Goal: Information Seeking & Learning: Find specific fact

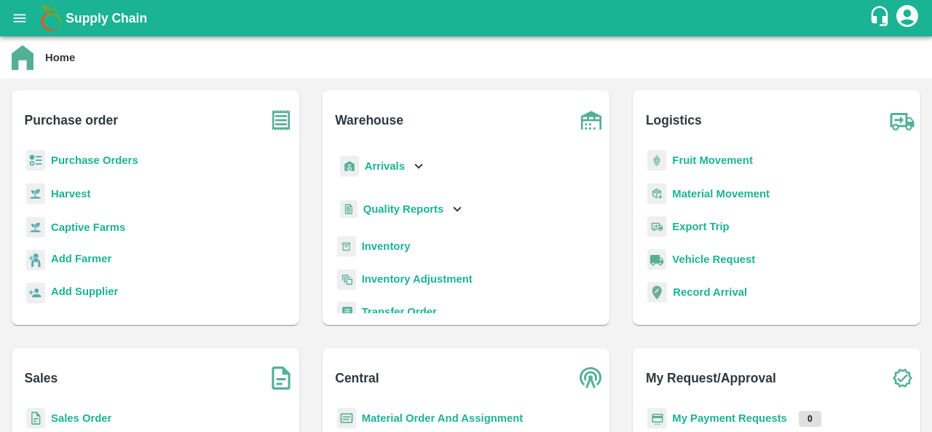
click at [66, 167] on p "Purchase Orders" at bounding box center [94, 160] width 87 height 16
click at [74, 161] on b "Purchase Orders" at bounding box center [94, 160] width 87 height 12
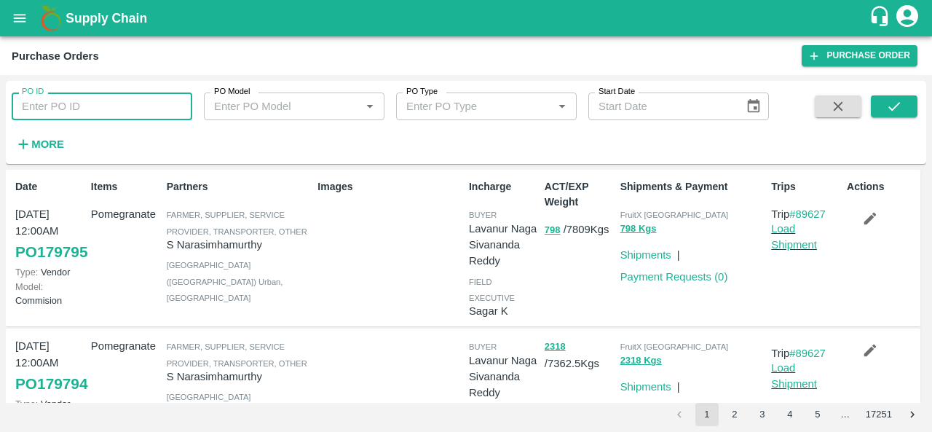
click at [147, 102] on input "PO ID" at bounding box center [102, 106] width 181 height 28
paste input "179575"
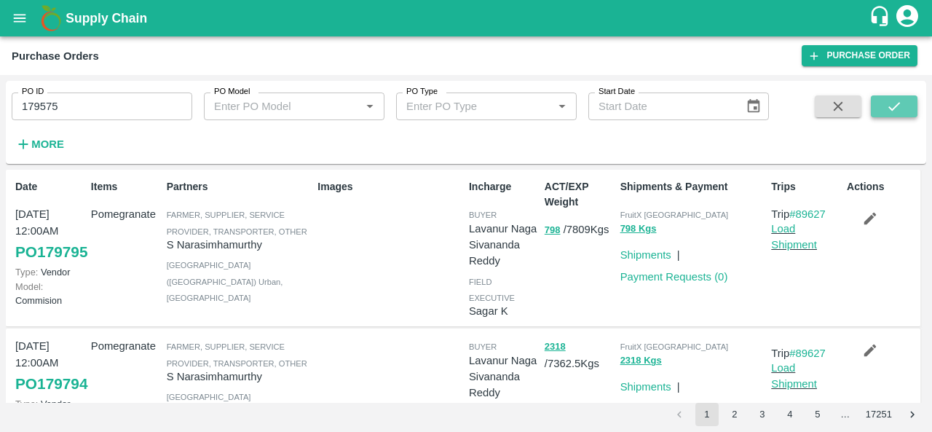
click at [887, 103] on icon "submit" at bounding box center [894, 106] width 16 height 16
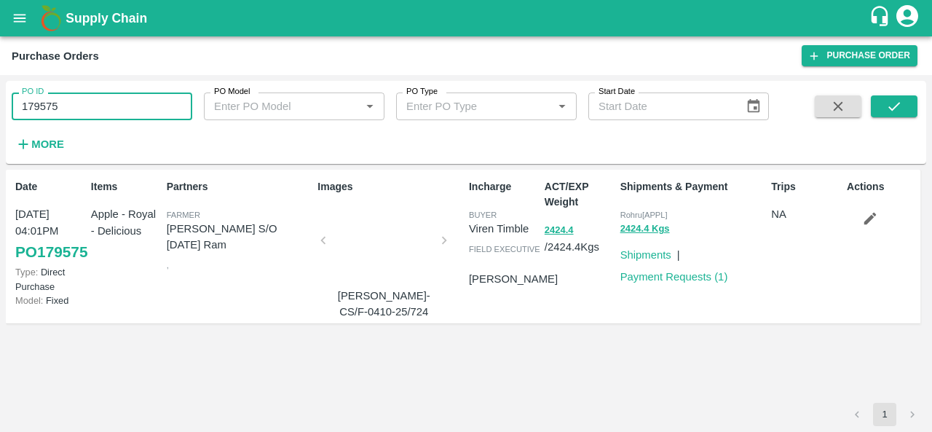
click at [126, 108] on input "179575" at bounding box center [102, 106] width 181 height 28
click at [898, 112] on icon "submit" at bounding box center [894, 106] width 16 height 16
click at [159, 103] on input "179575" at bounding box center [102, 106] width 181 height 28
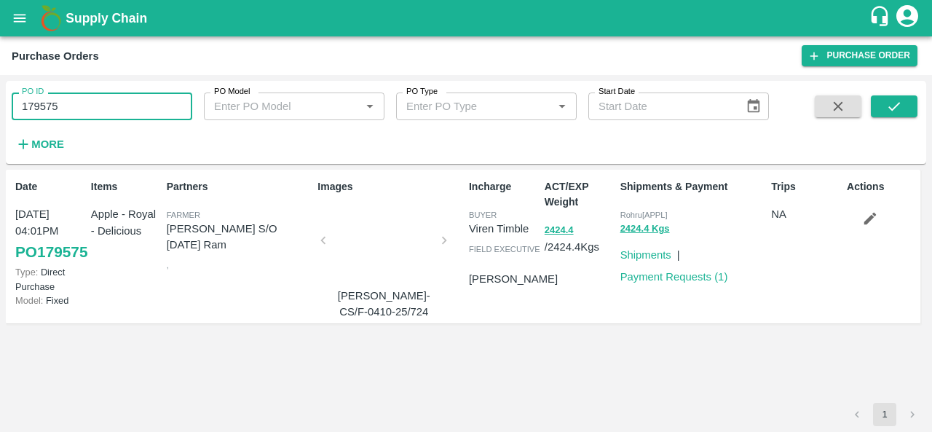
paste input "text"
click at [898, 101] on icon "submit" at bounding box center [894, 106] width 16 height 16
click at [92, 107] on input "179574" at bounding box center [102, 106] width 181 height 28
paste input "text"
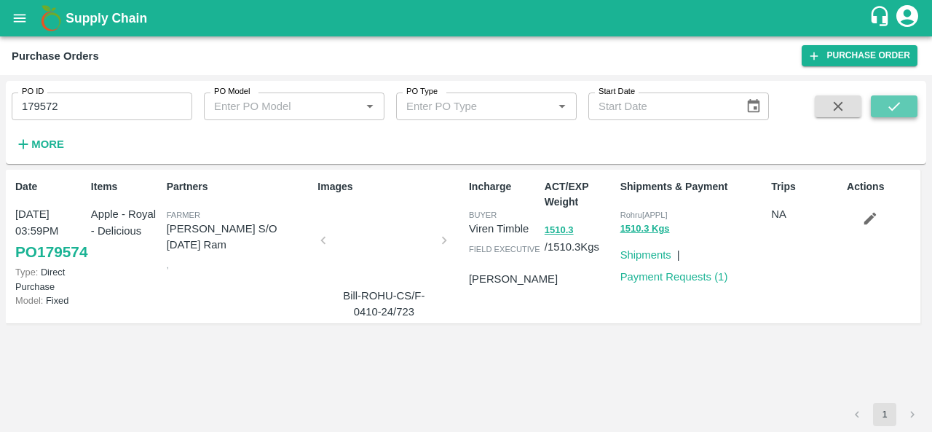
click at [895, 111] on icon "submit" at bounding box center [894, 106] width 16 height 16
click at [103, 100] on input "179572" at bounding box center [102, 106] width 181 height 28
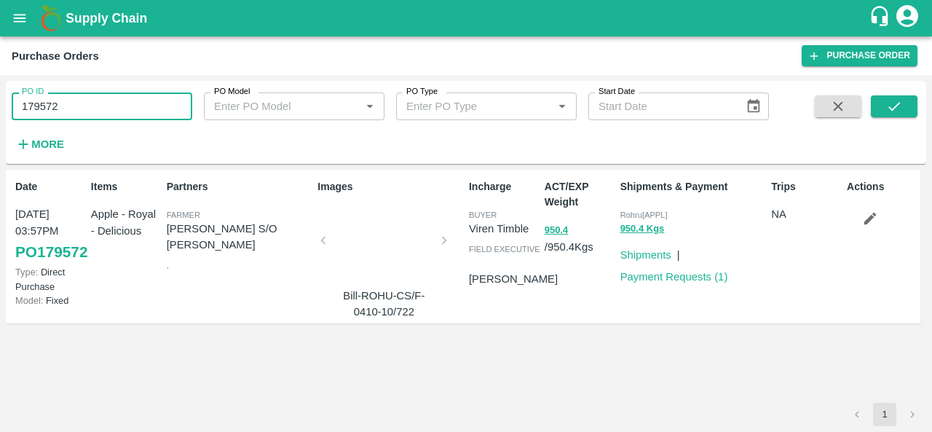
click at [103, 100] on input "179572" at bounding box center [102, 106] width 181 height 28
paste input "text"
click at [898, 109] on icon "submit" at bounding box center [894, 106] width 16 height 16
click at [95, 110] on input "179570" at bounding box center [102, 106] width 181 height 28
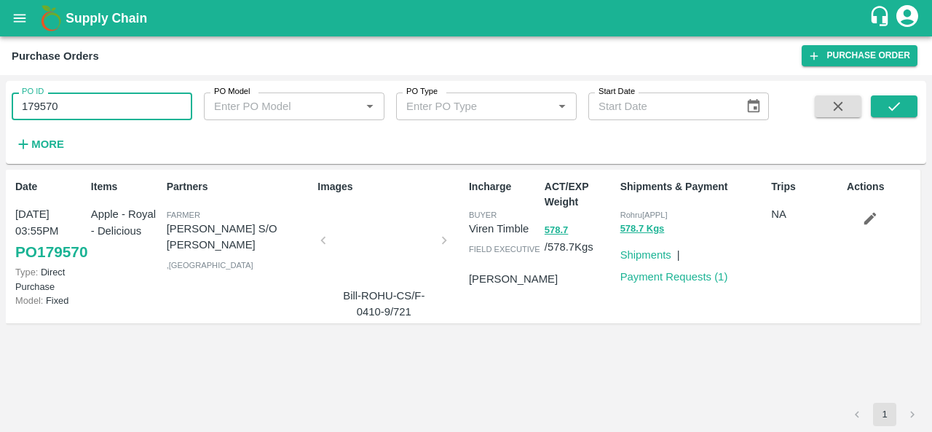
paste input "text"
click at [883, 102] on button "submit" at bounding box center [894, 106] width 47 height 22
click at [87, 104] on input "179389" at bounding box center [102, 106] width 181 height 28
paste input "text"
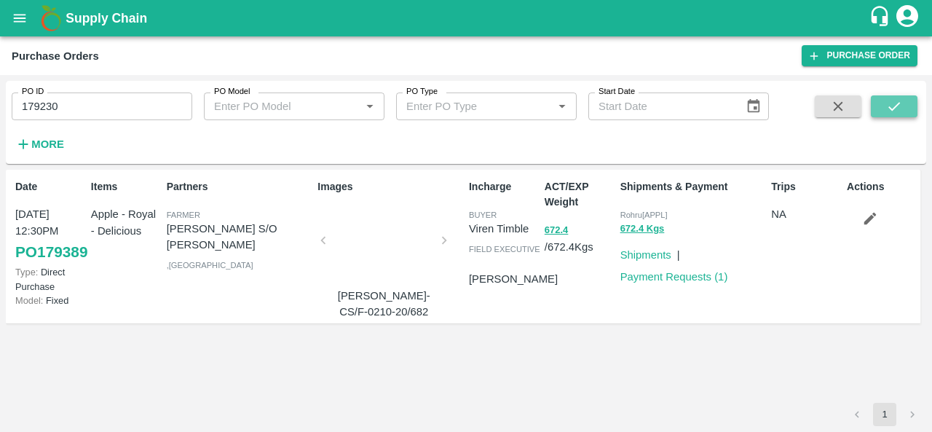
click at [881, 96] on button "submit" at bounding box center [894, 106] width 47 height 22
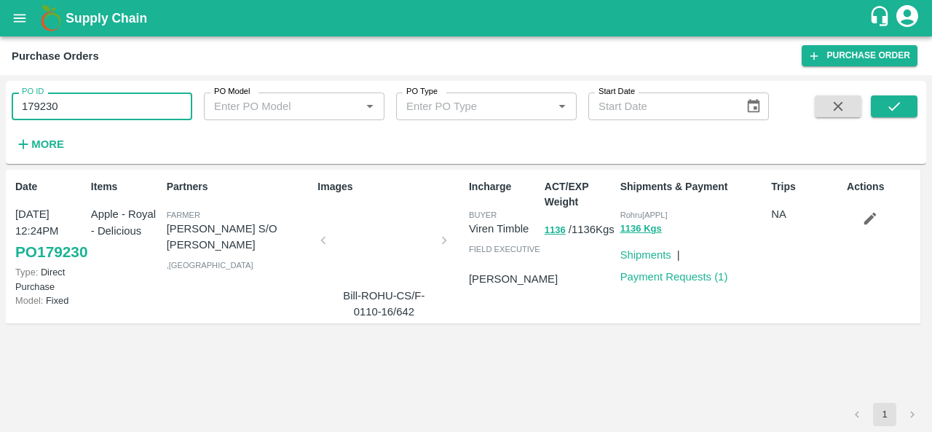
click at [62, 100] on input "179230" at bounding box center [102, 106] width 181 height 28
paste input "text"
click at [892, 100] on icon "submit" at bounding box center [894, 106] width 16 height 16
click at [107, 106] on input "179406" at bounding box center [102, 106] width 181 height 28
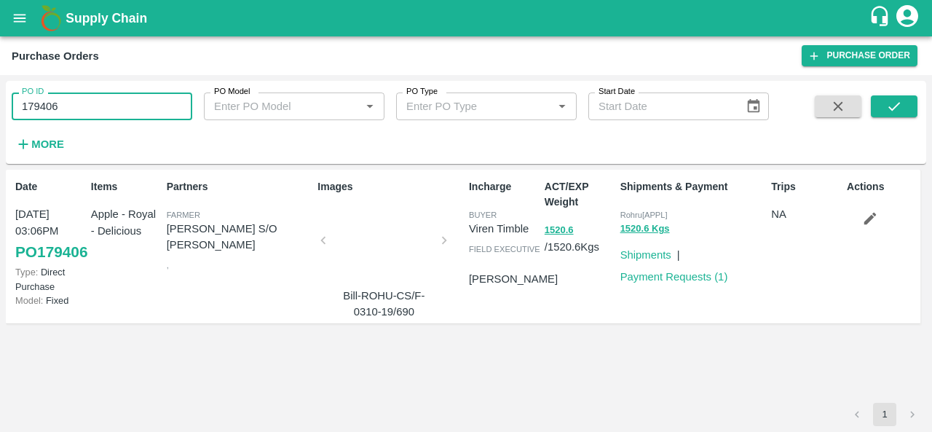
click at [107, 106] on input "179406" at bounding box center [102, 106] width 181 height 28
paste input "text"
click at [884, 110] on button "submit" at bounding box center [894, 106] width 47 height 22
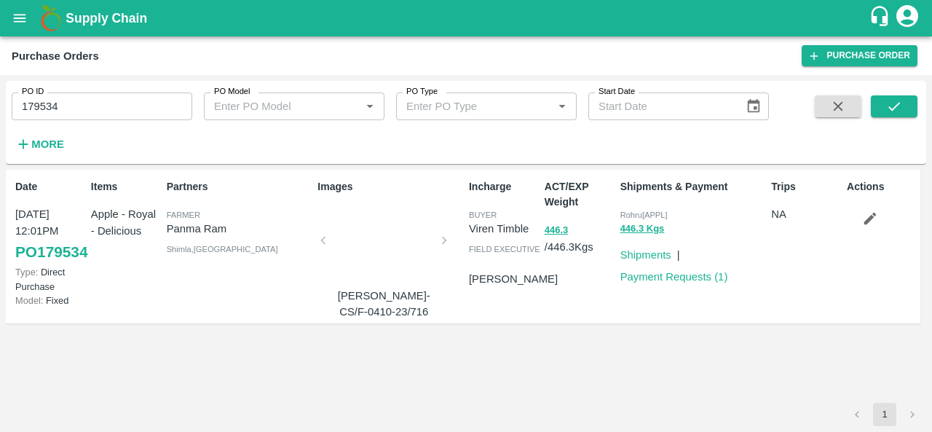
click at [108, 102] on input "179534" at bounding box center [102, 106] width 181 height 28
paste input "text"
click at [888, 108] on icon "submit" at bounding box center [894, 106] width 16 height 16
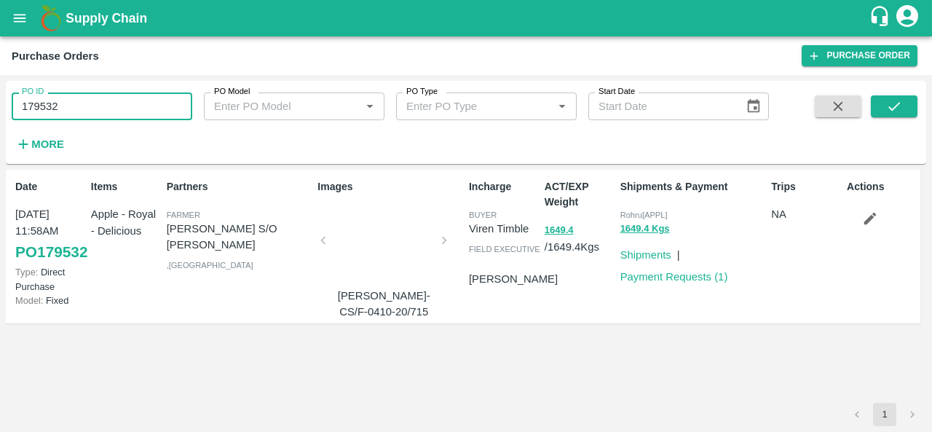
click at [63, 108] on input "179532" at bounding box center [102, 106] width 181 height 28
paste input "text"
click at [883, 98] on button "submit" at bounding box center [894, 106] width 47 height 22
click at [98, 116] on input "179522" at bounding box center [102, 106] width 181 height 28
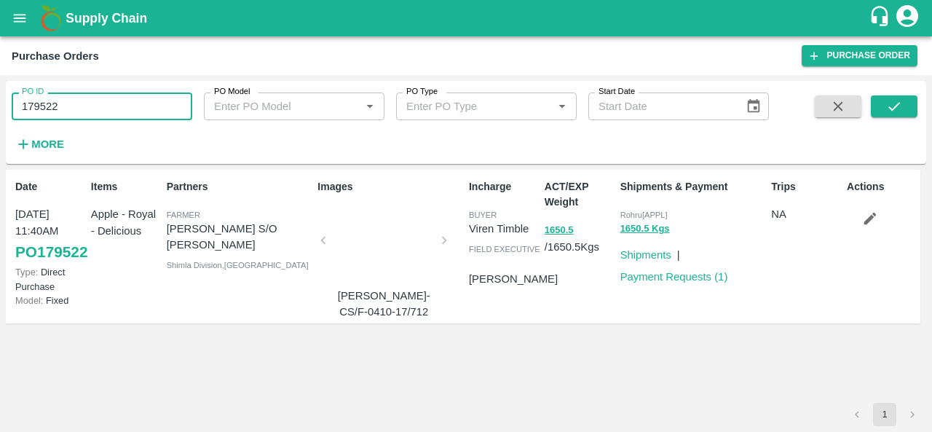
click at [98, 116] on input "179522" at bounding box center [102, 106] width 181 height 28
paste input "text"
click at [890, 108] on icon "submit" at bounding box center [894, 106] width 12 height 9
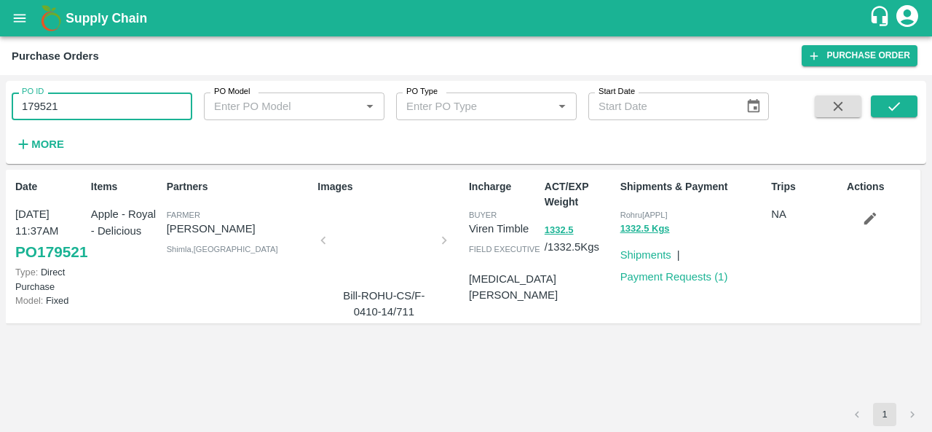
click at [154, 94] on input "179521" at bounding box center [102, 106] width 181 height 28
paste input "text"
click at [890, 100] on icon "submit" at bounding box center [894, 106] width 16 height 16
click at [102, 114] on input "179520" at bounding box center [102, 106] width 181 height 28
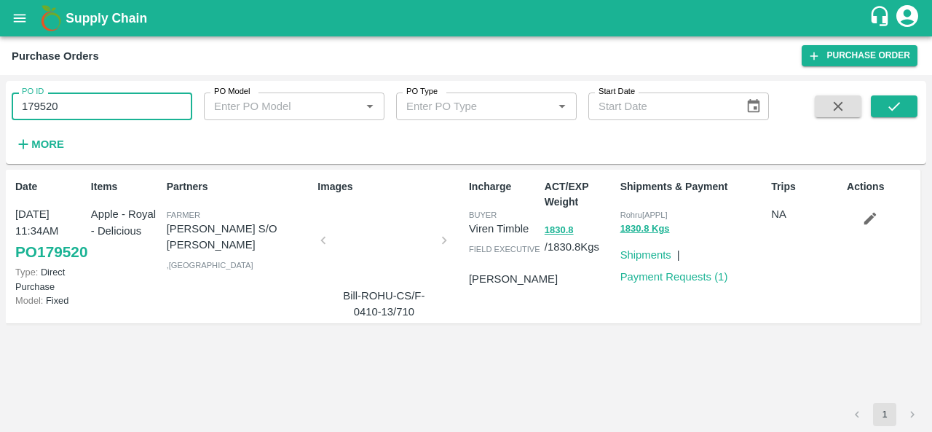
click at [102, 114] on input "179520" at bounding box center [102, 106] width 181 height 28
paste input "text"
click at [901, 102] on icon "submit" at bounding box center [894, 106] width 16 height 16
click at [128, 100] on input "179516" at bounding box center [102, 106] width 181 height 28
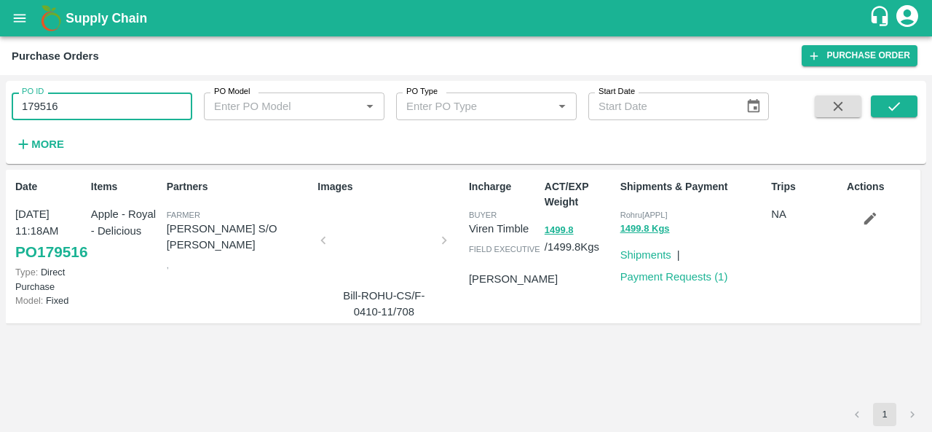
paste input "text"
click at [890, 101] on icon "submit" at bounding box center [894, 106] width 16 height 16
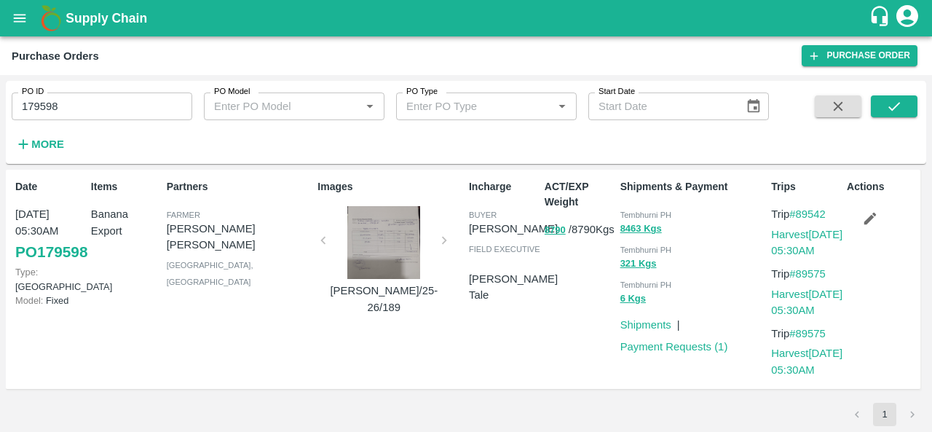
click at [638, 209] on div "Tembhurni PH" at bounding box center [693, 214] width 146 height 16
copy div "Tembhurni PH 8463 Kgs"
click at [114, 111] on input "179598" at bounding box center [102, 106] width 181 height 28
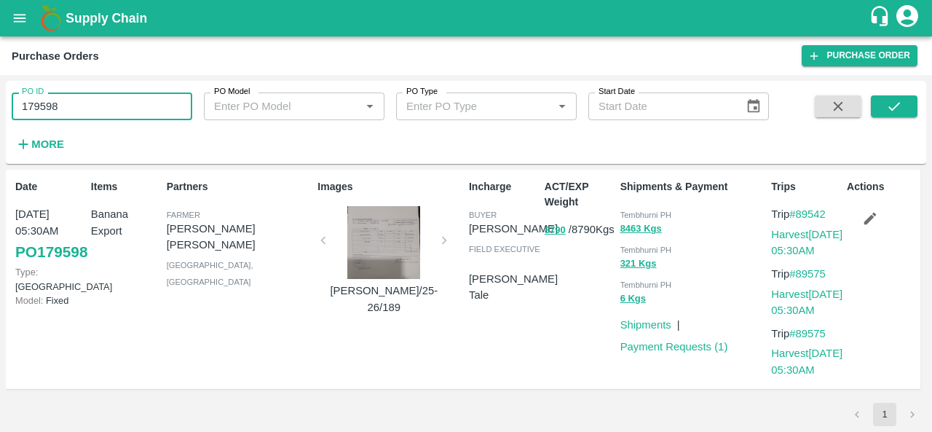
click at [114, 111] on input "179598" at bounding box center [102, 106] width 181 height 28
paste input "text"
click at [887, 106] on icon "submit" at bounding box center [894, 106] width 16 height 16
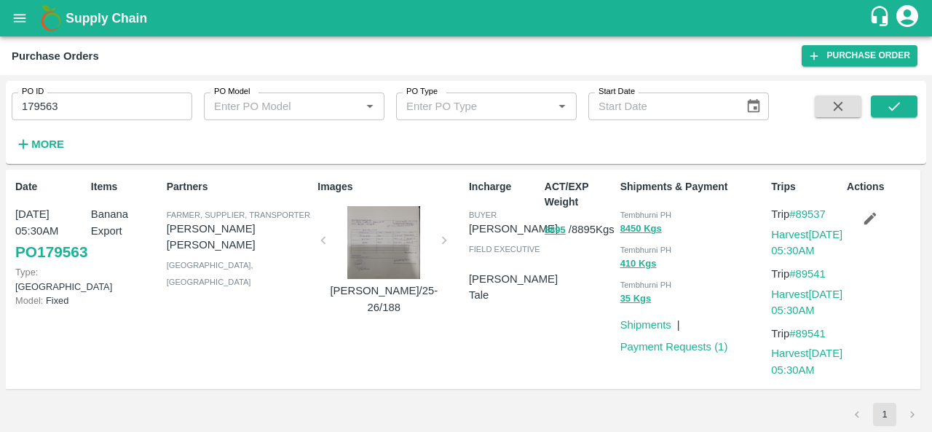
click at [630, 210] on div "Tembhurni PH" at bounding box center [693, 214] width 146 height 16
copy div "Tembhurni PH 8450 Kgs"
drag, startPoint x: 68, startPoint y: 89, endPoint x: 58, endPoint y: 105, distance: 19.0
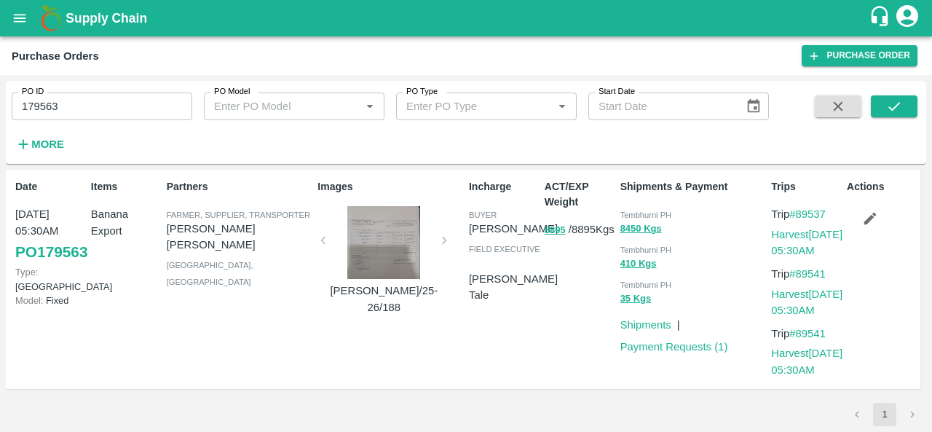
click at [58, 105] on div "PO ID 179563 PO ID" at bounding box center [96, 100] width 192 height 39
click at [58, 105] on input "179563" at bounding box center [102, 106] width 181 height 28
click at [80, 106] on input "179563" at bounding box center [102, 106] width 181 height 28
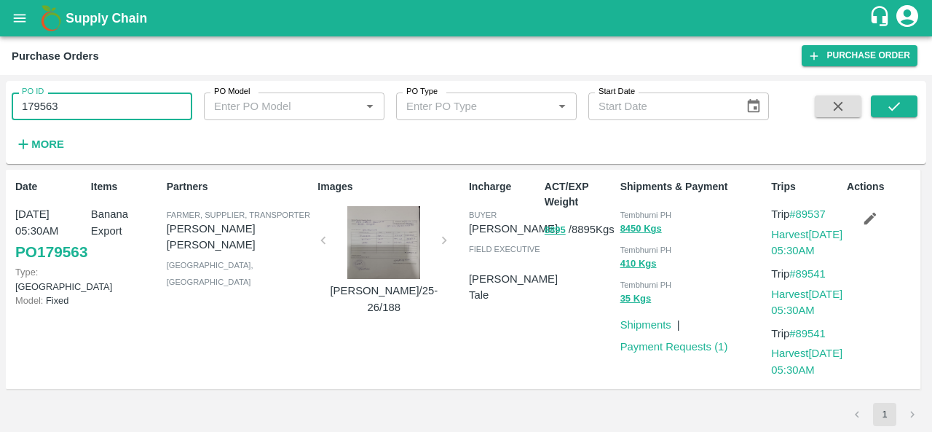
click at [80, 106] on input "179563" at bounding box center [102, 106] width 181 height 28
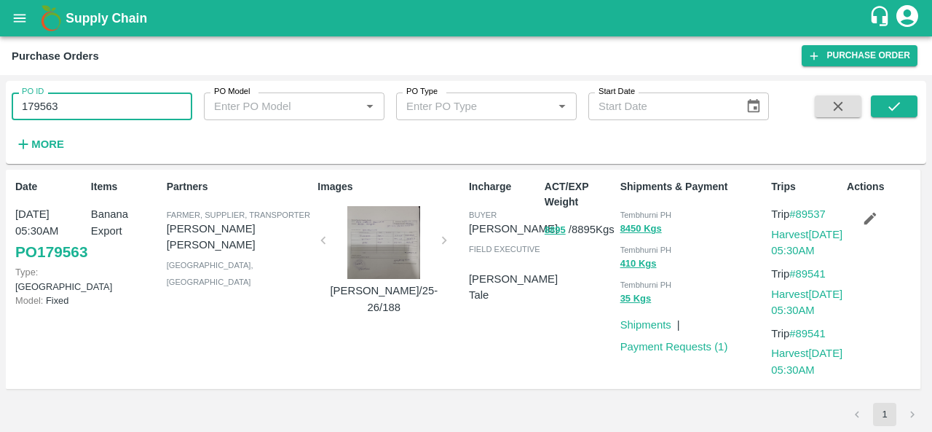
click at [80, 106] on input "179563" at bounding box center [102, 106] width 181 height 28
drag, startPoint x: 80, startPoint y: 106, endPoint x: 43, endPoint y: 106, distance: 37.1
click at [43, 106] on input "179563" at bounding box center [102, 106] width 181 height 28
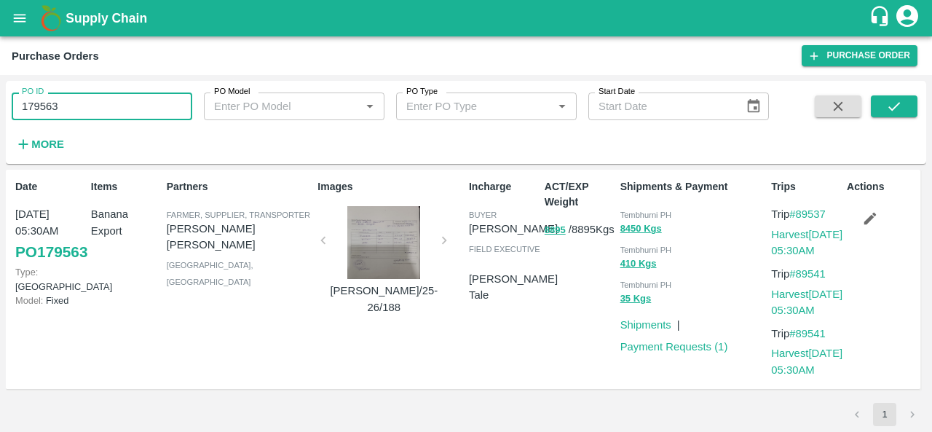
click at [43, 106] on input "179563" at bounding box center [102, 106] width 181 height 28
type input "179563"
paste input "text"
click at [897, 102] on icon "submit" at bounding box center [894, 106] width 16 height 16
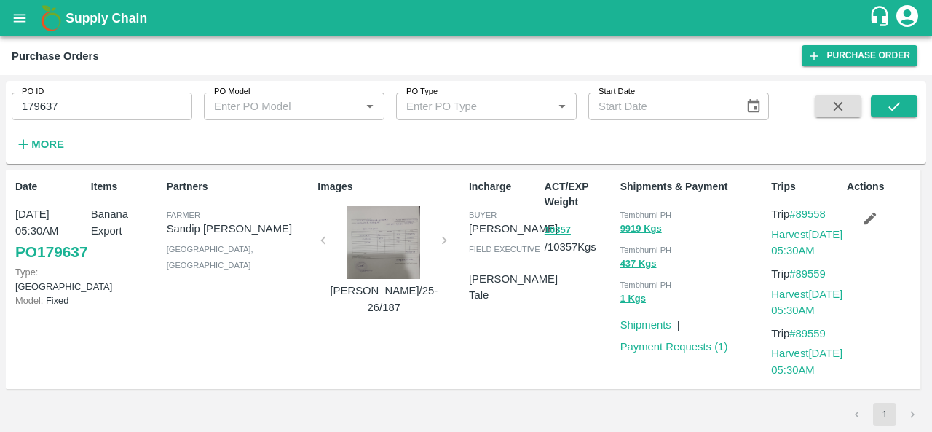
click at [630, 212] on span "Tembhurni PH" at bounding box center [646, 214] width 52 height 9
copy div "Tembhurni PH 9919 Kgs"
click at [58, 108] on input "179637" at bounding box center [102, 106] width 181 height 28
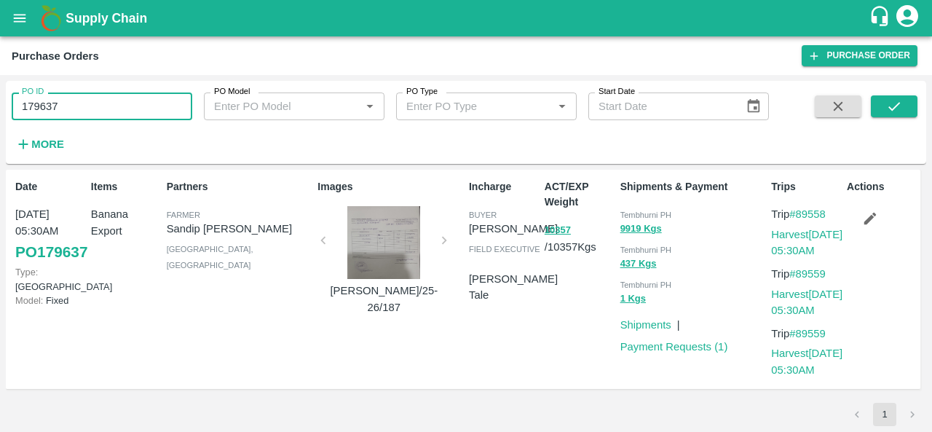
click at [58, 108] on input "179637" at bounding box center [102, 106] width 181 height 28
click at [74, 100] on input "179637" at bounding box center [102, 106] width 181 height 28
paste input "text"
click at [890, 103] on icon "submit" at bounding box center [894, 106] width 16 height 16
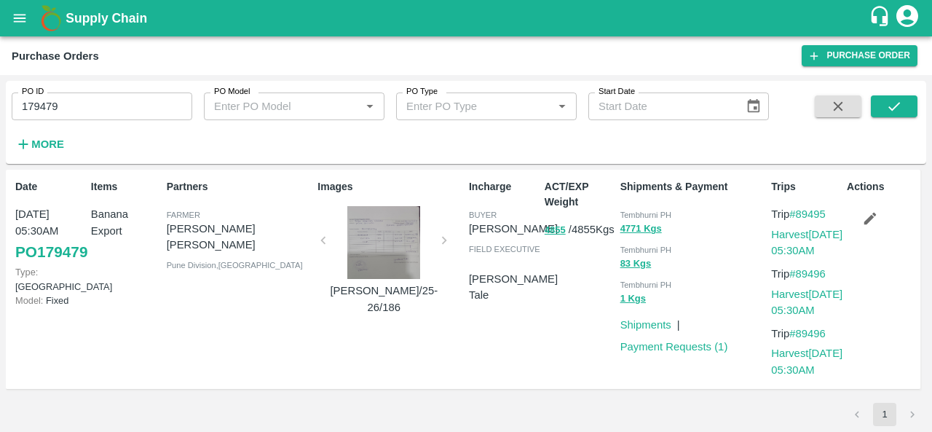
click at [630, 210] on div "Tembhurni PH" at bounding box center [693, 214] width 146 height 16
copy div "Tembhurni PH 4771 Kgs"
click at [83, 110] on input "179479" at bounding box center [102, 106] width 181 height 28
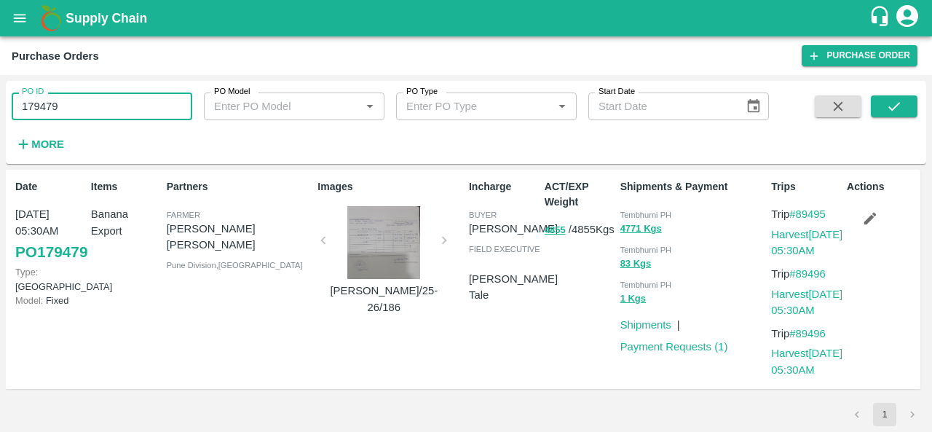
click at [83, 110] on input "179479" at bounding box center [102, 106] width 181 height 28
paste input "text"
click at [886, 108] on icon "submit" at bounding box center [894, 106] width 16 height 16
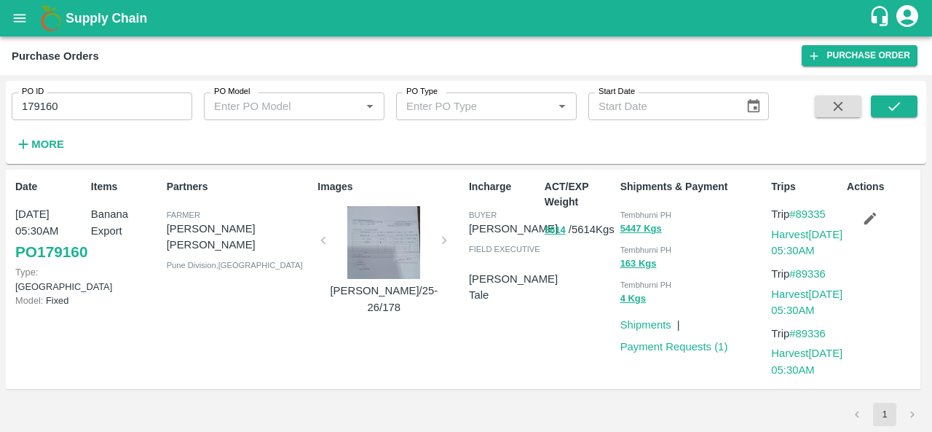
click at [646, 212] on span "Tembhurni PH" at bounding box center [646, 214] width 52 height 9
copy div "Tembhurni PH 5447 Kgs"
click at [79, 110] on input "179160" at bounding box center [102, 106] width 181 height 28
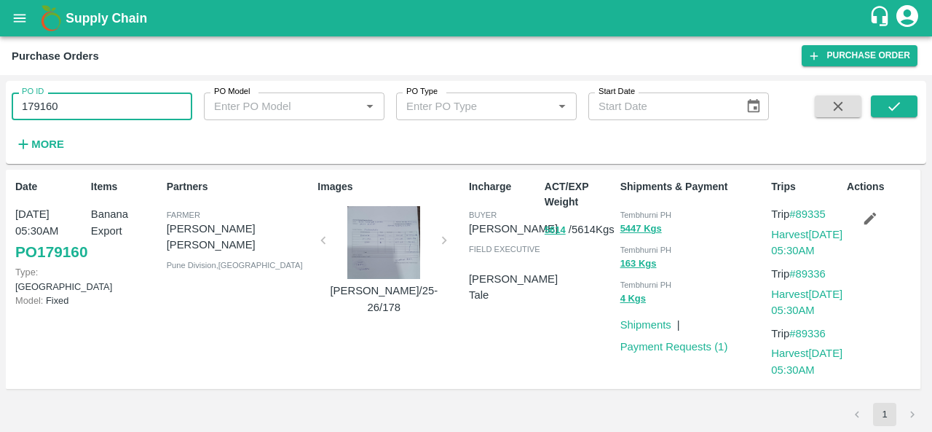
click at [79, 110] on input "179160" at bounding box center [102, 106] width 181 height 28
paste input "text"
click at [884, 103] on button "submit" at bounding box center [894, 106] width 47 height 22
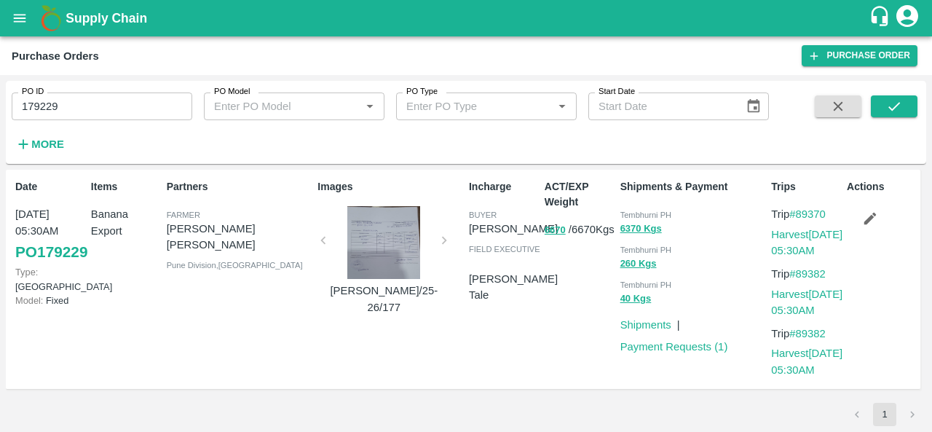
click at [634, 216] on span "Tembhurni PH" at bounding box center [646, 214] width 52 height 9
copy div "Tembhurni PH 6370 Kgs"
click at [640, 210] on div "Tembhurni PH" at bounding box center [693, 214] width 146 height 16
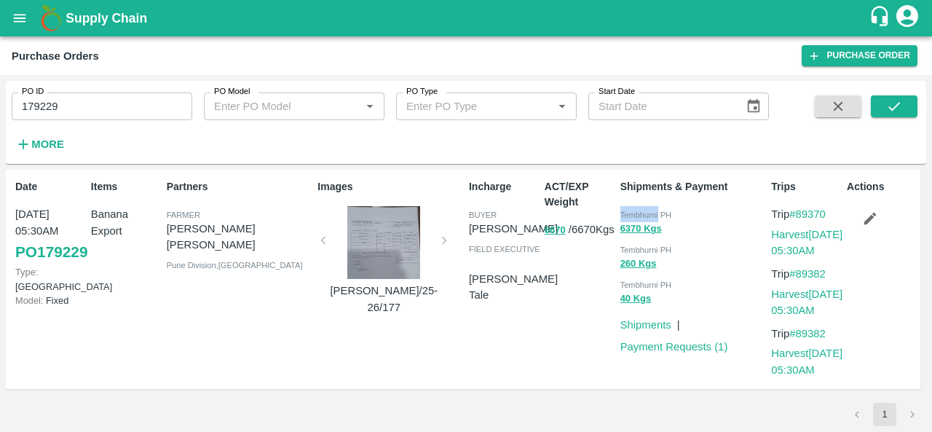
click at [640, 210] on div "Tembhurni PH" at bounding box center [693, 214] width 146 height 16
copy div "Tembhurni PH 6370 Kgs"
click at [120, 106] on input "179229" at bounding box center [102, 106] width 181 height 28
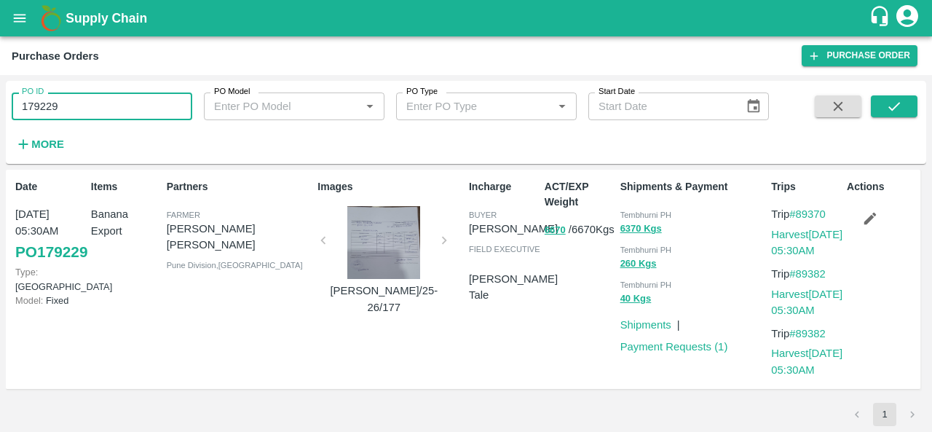
paste input "text"
click at [901, 100] on icon "submit" at bounding box center [894, 106] width 16 height 16
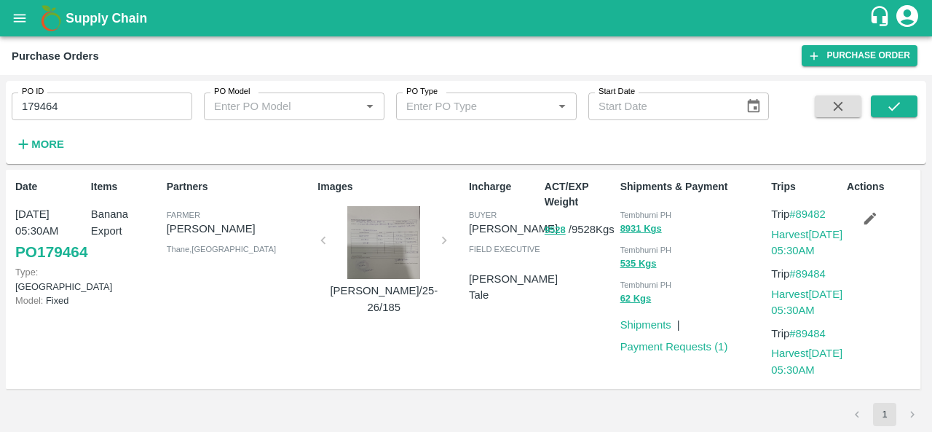
click at [556, 317] on div "ACT/EXP Weight 9528 / 9528 Kgs" at bounding box center [577, 279] width 76 height 212
click at [108, 101] on input "179464" at bounding box center [102, 106] width 181 height 28
paste input "text"
click at [884, 95] on button "submit" at bounding box center [894, 106] width 47 height 22
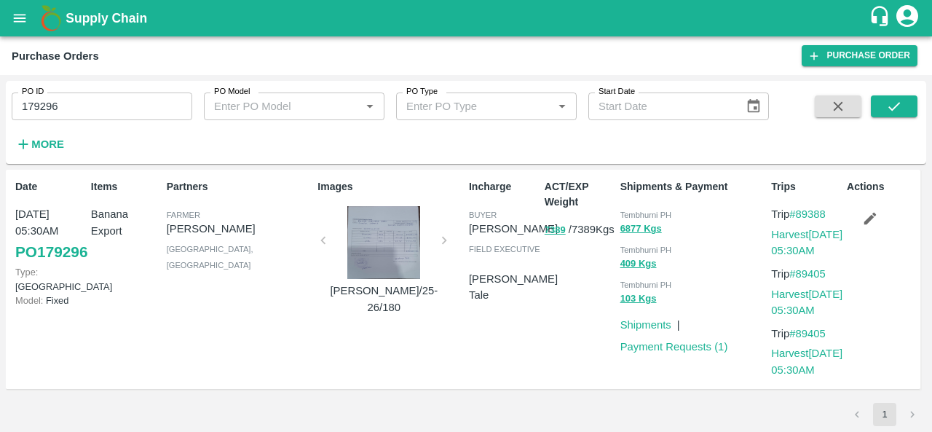
click at [504, 330] on div "Incharge buyer Ajit Otari field executive jaydip Tale" at bounding box center [501, 279] width 76 height 212
click at [625, 214] on span "Tembhurni PH" at bounding box center [646, 214] width 52 height 9
copy div "Tembhurni PH 6877 Kgs"
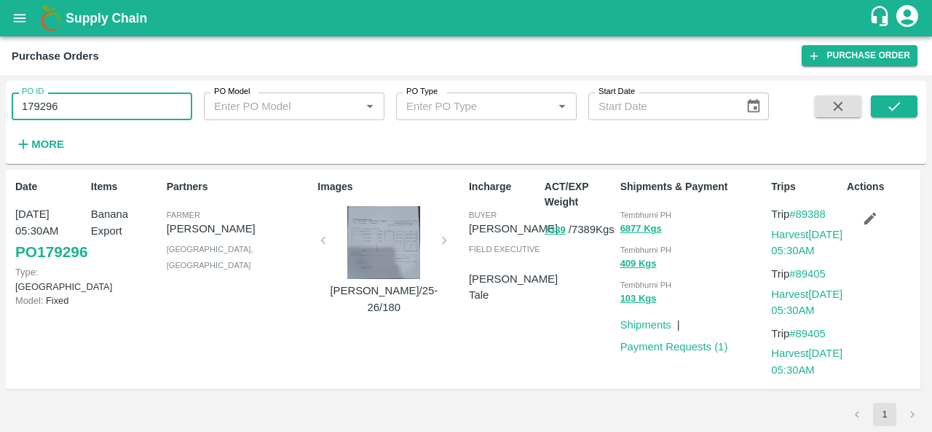
click at [111, 111] on input "179296" at bounding box center [102, 106] width 181 height 28
click at [102, 114] on input "179296" at bounding box center [102, 106] width 181 height 28
click at [892, 100] on icon "submit" at bounding box center [894, 106] width 16 height 16
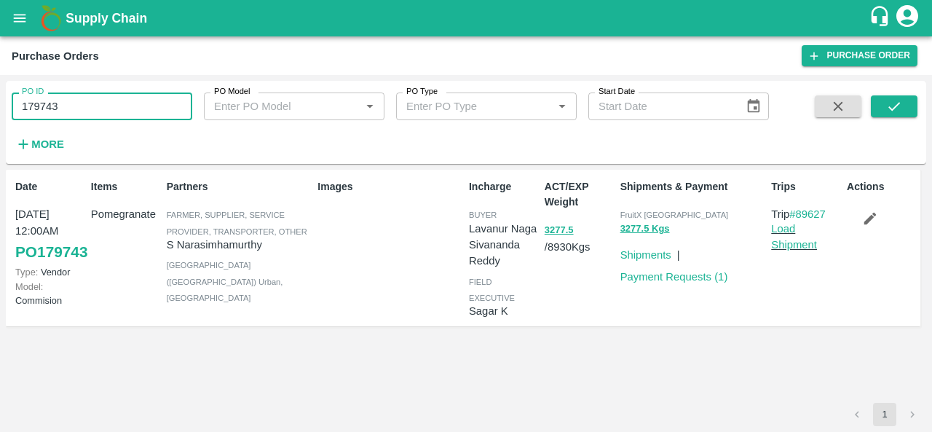
click at [76, 104] on input "179743" at bounding box center [102, 106] width 181 height 28
click at [898, 105] on icon "submit" at bounding box center [894, 106] width 16 height 16
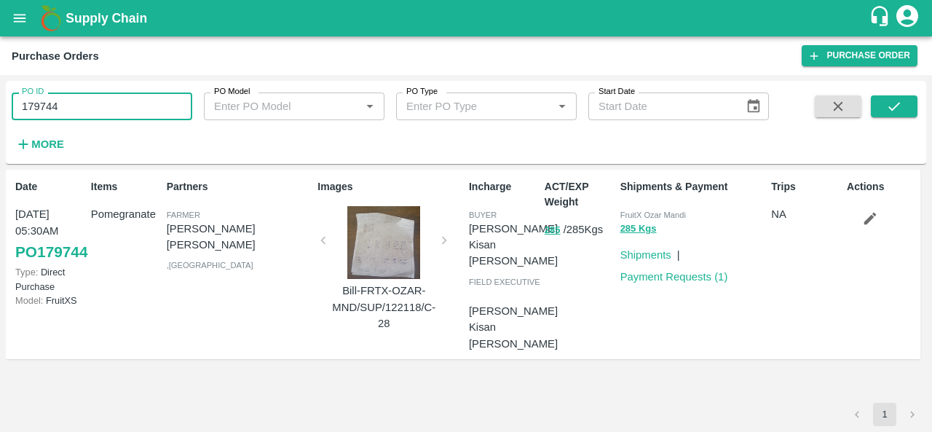
click at [67, 110] on input "179744" at bounding box center [102, 106] width 181 height 28
click at [878, 108] on button "submit" at bounding box center [894, 106] width 47 height 22
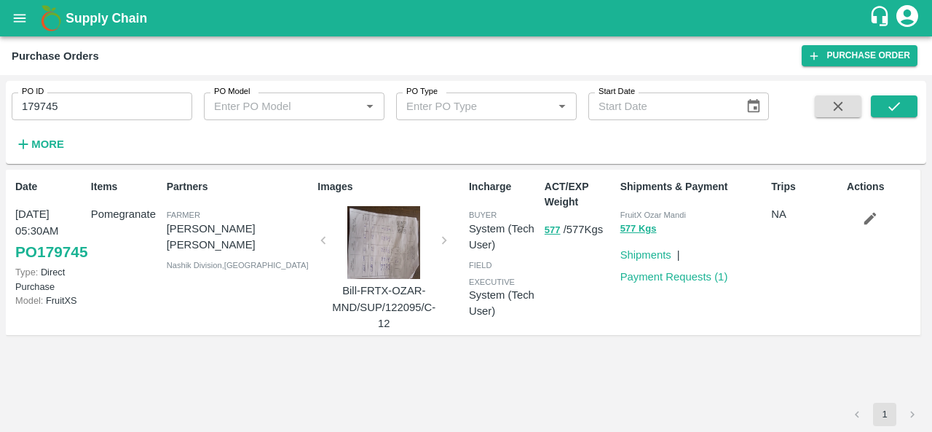
click at [568, 274] on div "ACT/EXP Weight 577 / 577 Kgs" at bounding box center [577, 252] width 76 height 158
click at [111, 111] on input "179745" at bounding box center [102, 106] width 181 height 28
click at [896, 107] on icon "submit" at bounding box center [894, 106] width 16 height 16
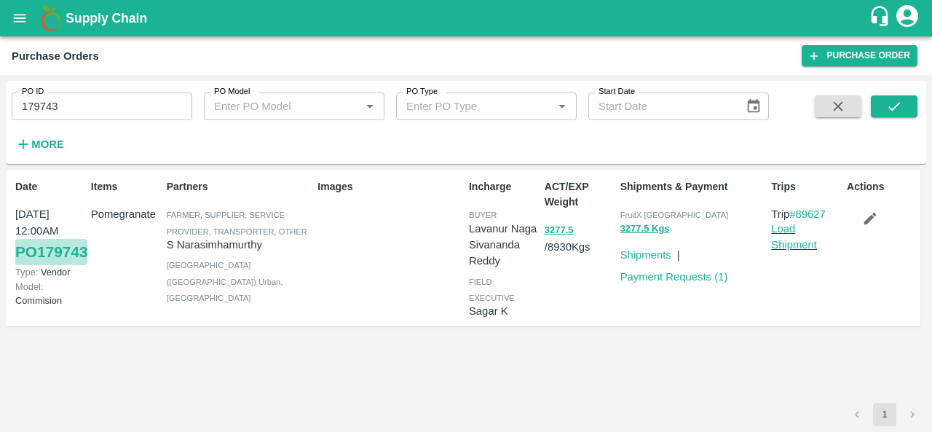
click at [36, 265] on link "PO 179743" at bounding box center [51, 252] width 72 height 26
click at [344, 308] on div "Images" at bounding box center [387, 247] width 151 height 149
click at [51, 265] on link "PO 179743" at bounding box center [51, 252] width 72 height 26
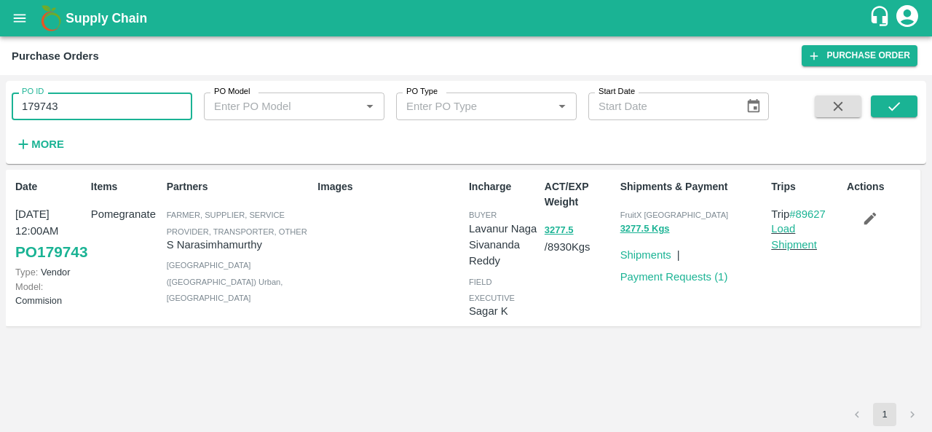
click at [103, 100] on input "179743" at bounding box center [102, 106] width 181 height 28
click at [905, 106] on button "submit" at bounding box center [894, 106] width 47 height 22
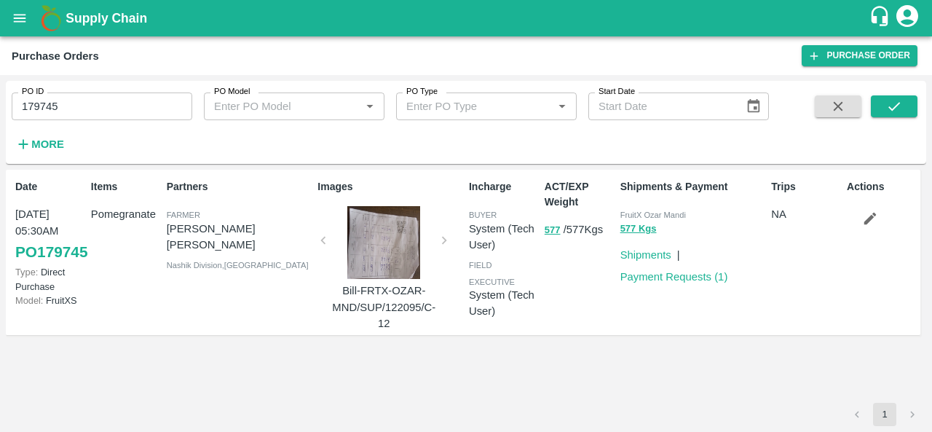
click at [163, 113] on input "179745" at bounding box center [102, 106] width 181 height 28
paste input "text"
click at [887, 100] on icon "submit" at bounding box center [894, 106] width 16 height 16
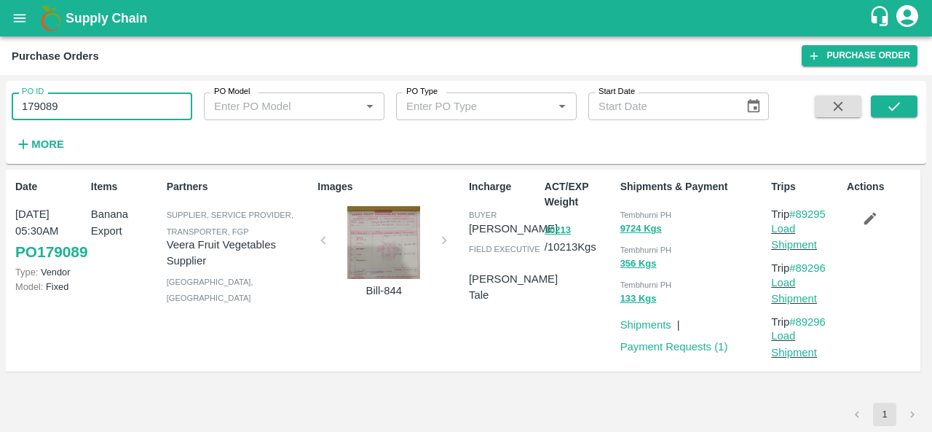
click at [141, 112] on input "179089" at bounding box center [102, 106] width 181 height 28
click at [898, 98] on button "submit" at bounding box center [894, 106] width 47 height 22
click at [622, 207] on div "Tembhurni PH" at bounding box center [693, 214] width 146 height 16
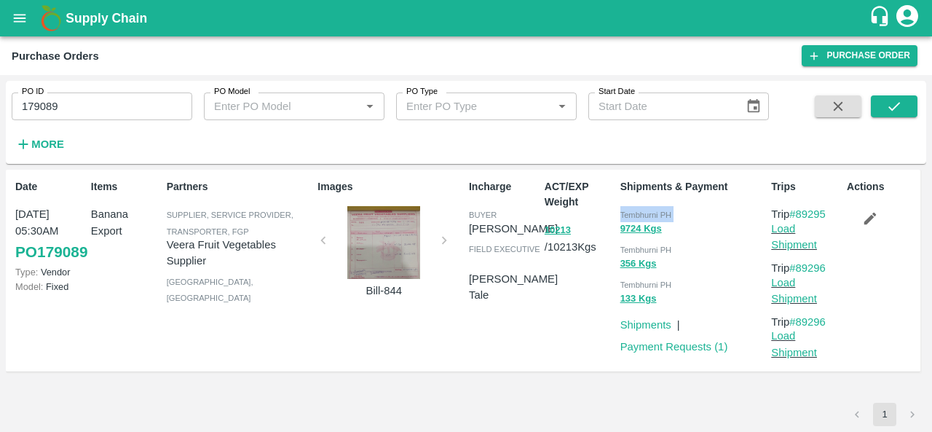
click at [622, 207] on div "Tembhurni PH" at bounding box center [693, 214] width 146 height 16
copy div "Tembhurni PH 9724 Kgs"
click at [114, 103] on input "179089" at bounding box center [102, 106] width 181 height 28
paste input "text"
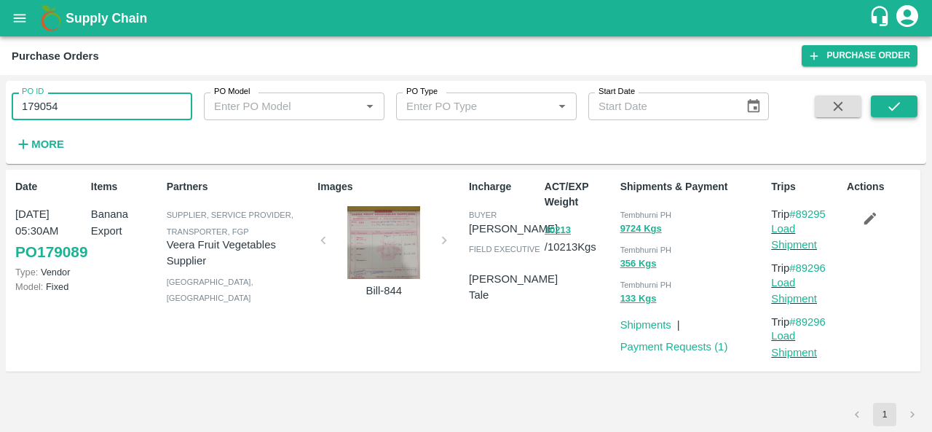
type input "179054"
click at [898, 103] on icon "submit" at bounding box center [894, 106] width 12 height 9
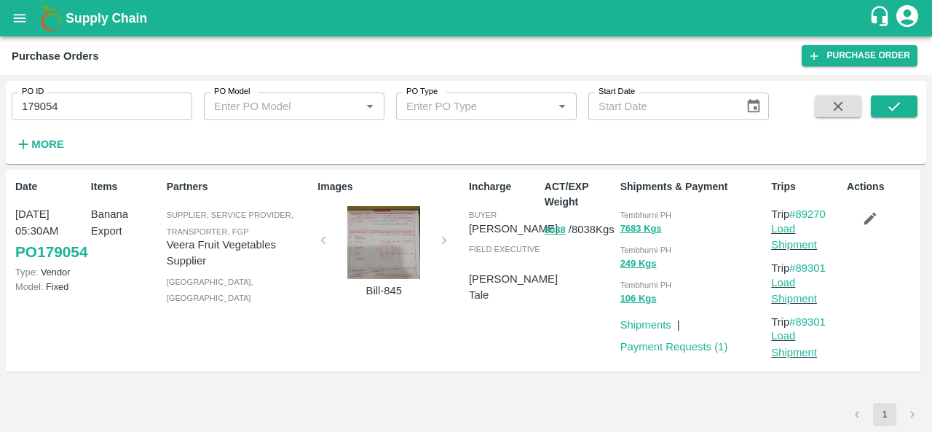
click at [625, 210] on div "Tembhurni PH" at bounding box center [693, 214] width 146 height 16
copy div "Tembhurni PH 7683 Kgs"
click at [185, 241] on p "Veera Fruit Vegetables Supplier" at bounding box center [240, 253] width 146 height 33
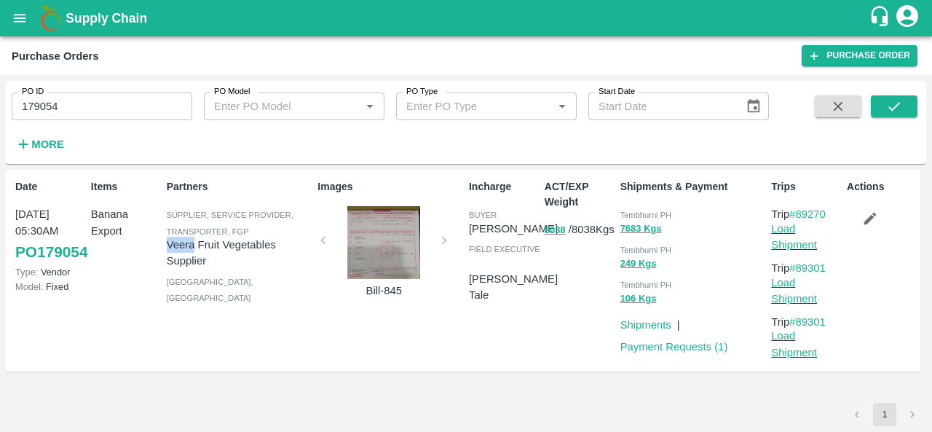
click at [185, 241] on p "Veera Fruit Vegetables Supplier" at bounding box center [240, 253] width 146 height 33
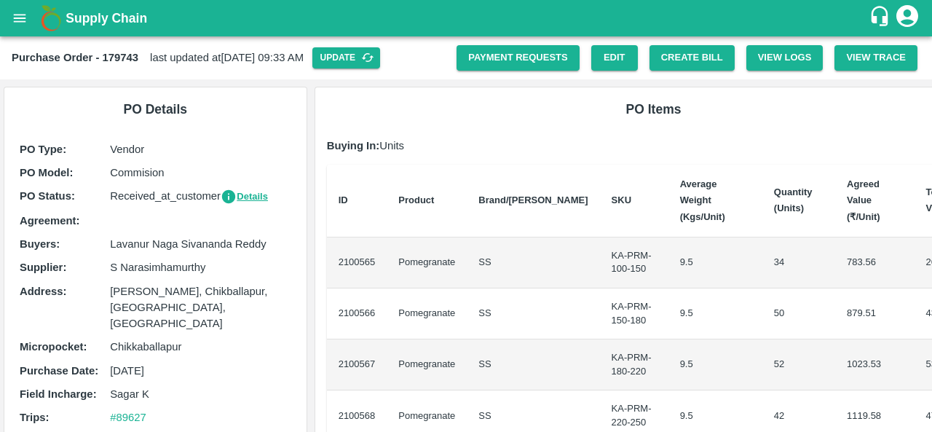
click at [528, 168] on th "Brand/[PERSON_NAME]" at bounding box center [533, 201] width 132 height 73
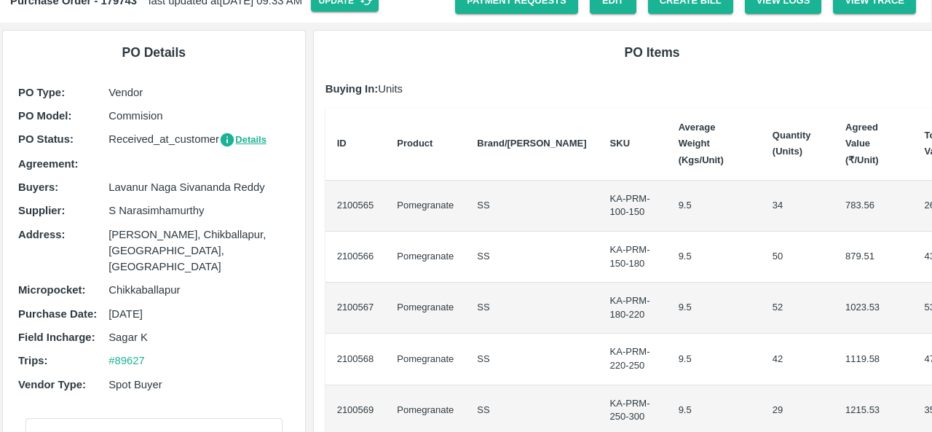
scroll to position [0, 1]
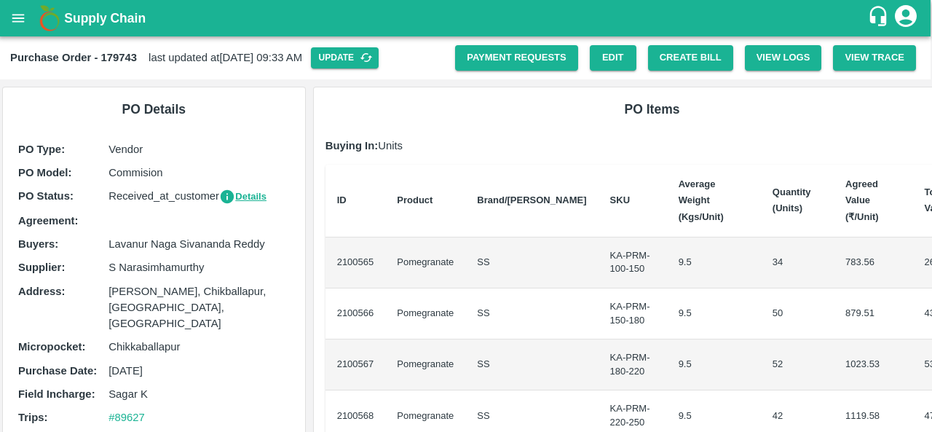
click at [695, 116] on h6 "PO Items" at bounding box center [652, 109] width 654 height 20
click at [766, 342] on td "52" at bounding box center [798, 364] width 73 height 51
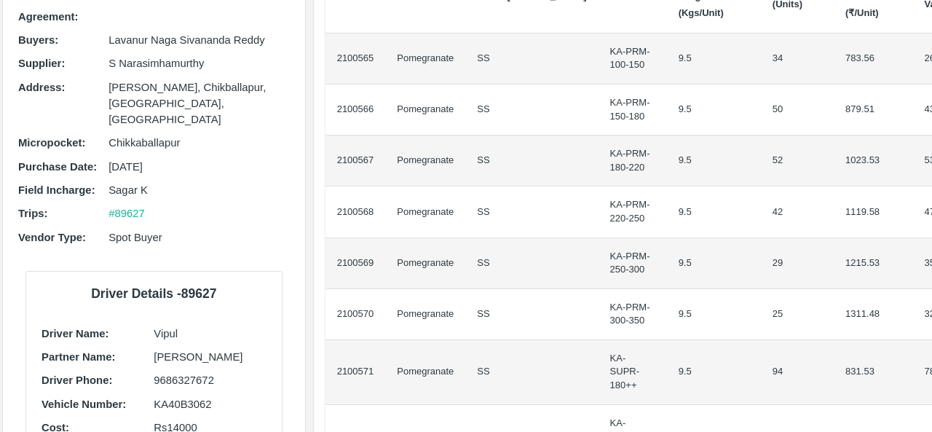
scroll to position [175, 1]
